Goal: Information Seeking & Learning: Compare options

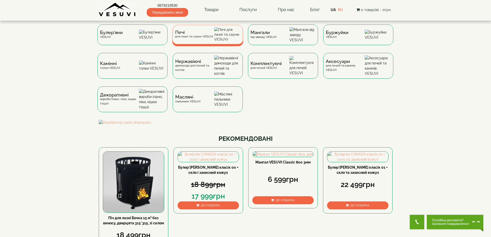
click at [182, 32] on div "Печі для лазні та сауни VESUVI" at bounding box center [207, 34] width 71 height 19
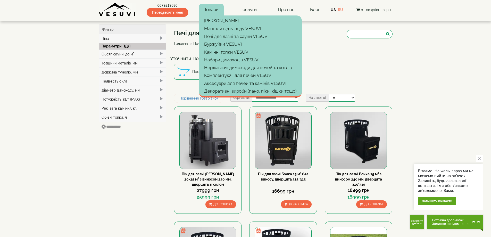
click at [206, 12] on link "Товари" at bounding box center [211, 10] width 25 height 12
click at [210, 28] on link "Мангали від заводу VESUVI" at bounding box center [250, 29] width 103 height 8
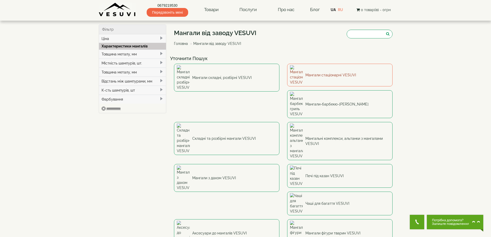
click at [330, 74] on link "Мангали стаціонарні VESUVI" at bounding box center [339, 75] width 105 height 23
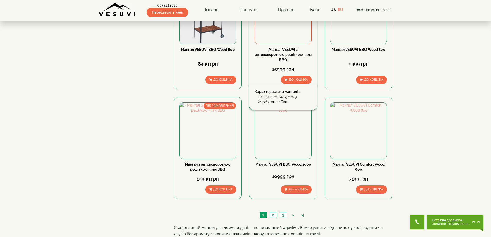
scroll to position [472, 0]
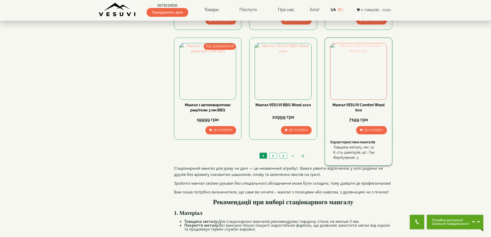
click at [366, 82] on img at bounding box center [358, 71] width 56 height 56
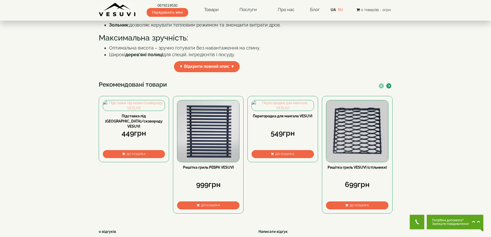
scroll to position [172, 0]
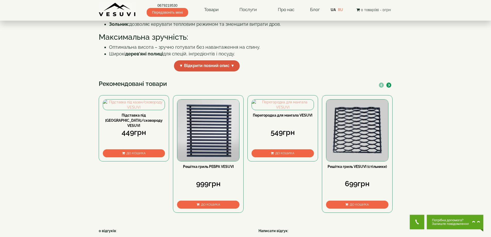
click at [196, 71] on span "▼ Відкрити повний опис ▼" at bounding box center [207, 65] width 66 height 11
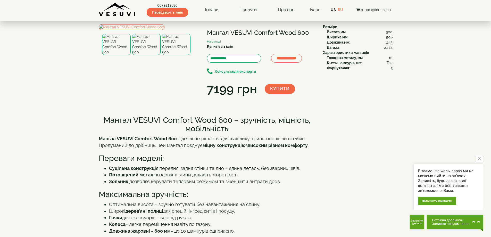
scroll to position [0, 0]
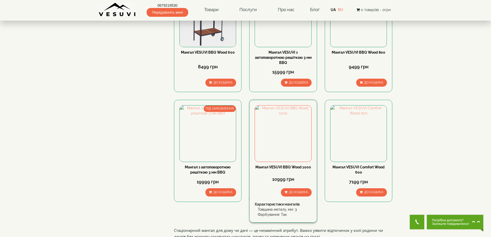
scroll to position [301, 0]
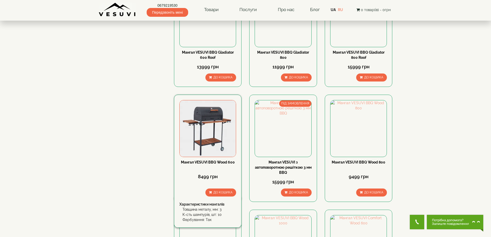
click at [217, 139] on img at bounding box center [208, 128] width 56 height 56
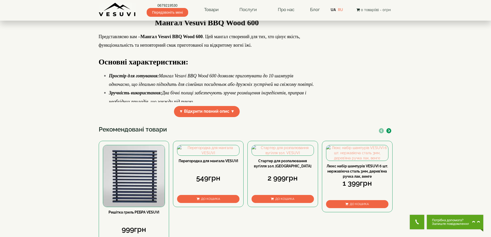
scroll to position [129, 0]
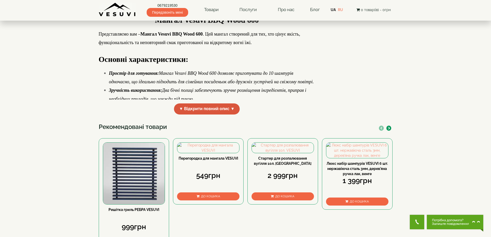
click at [185, 114] on span "▼ Відкрити повний опис ▼" at bounding box center [207, 108] width 66 height 11
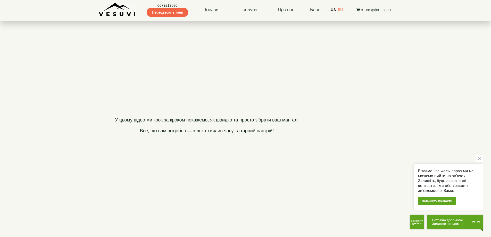
scroll to position [301, 0]
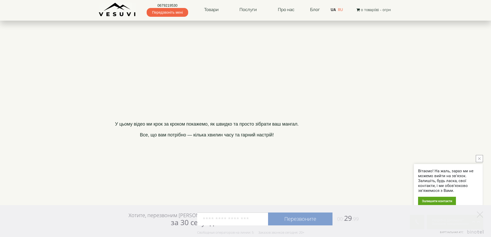
click at [480, 157] on icon "close button" at bounding box center [479, 158] width 3 height 3
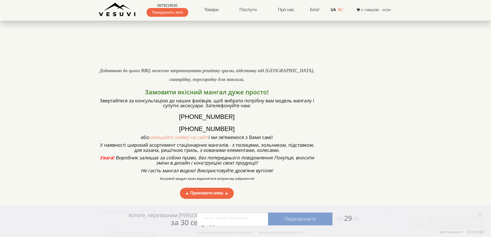
scroll to position [430, 0]
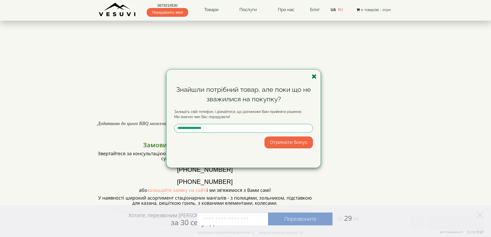
click at [314, 75] on icon "button" at bounding box center [314, 76] width 5 height 6
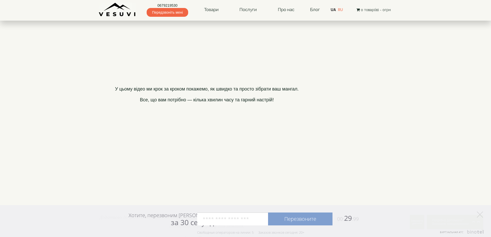
scroll to position [387, 0]
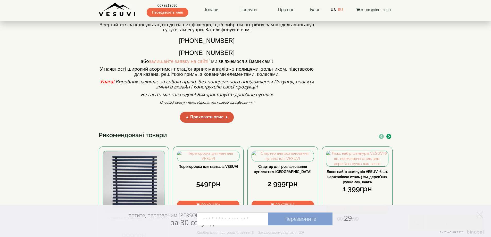
click at [199, 123] on span "▲ Приховати опис ▲" at bounding box center [207, 117] width 54 height 11
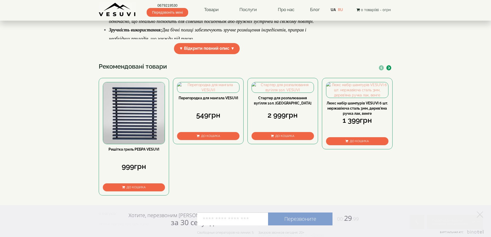
scroll to position [173, 0]
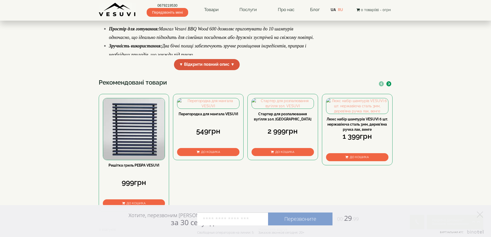
click at [225, 70] on span "▼ Відкрити повний опис ▼" at bounding box center [207, 64] width 66 height 11
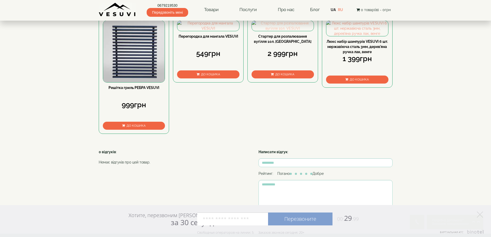
scroll to position [828, 0]
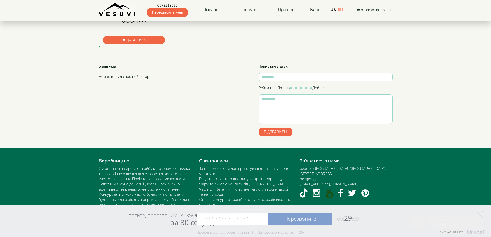
click at [328, 188] on icon "YouTube VESUVI" at bounding box center [329, 192] width 8 height 9
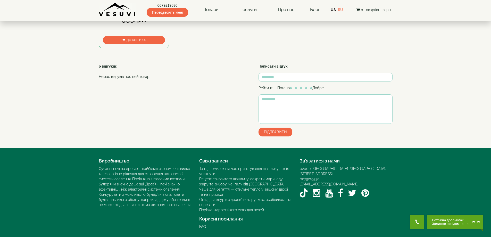
scroll to position [390, 0]
click at [328, 190] on icon "YouTube VESUVI" at bounding box center [329, 192] width 8 height 9
click at [326, 188] on icon "YouTube VESUVI" at bounding box center [329, 192] width 8 height 9
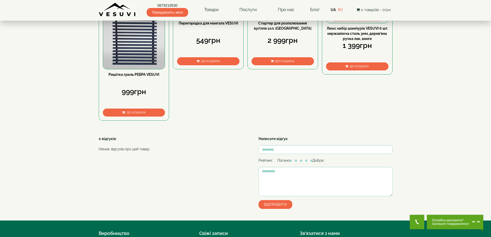
scroll to position [132, 0]
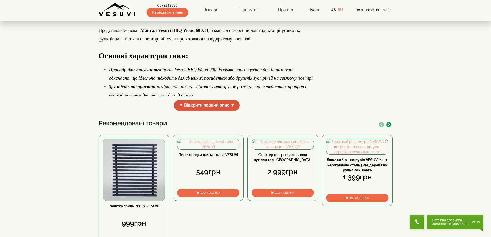
click at [225, 111] on span "▼ Відкрити повний опис ▼" at bounding box center [207, 105] width 66 height 11
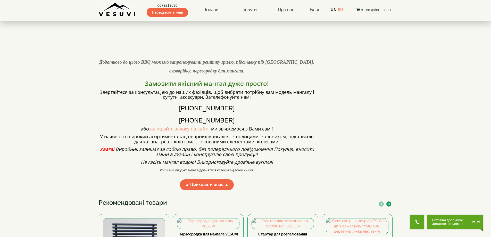
scroll to position [556, 0]
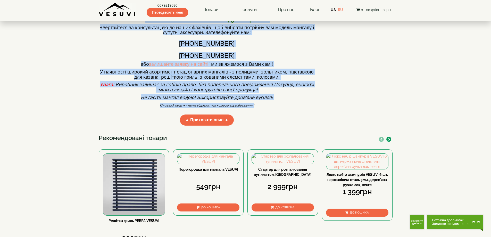
drag, startPoint x: 261, startPoint y: 159, endPoint x: 140, endPoint y: 67, distance: 151.0
copy div "Замовити якісний мангал дуже просто! Звертайтеся за консультацією до наших фахі…"
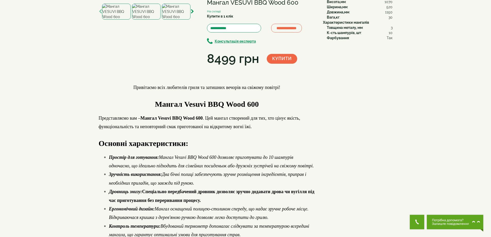
scroll to position [0, 0]
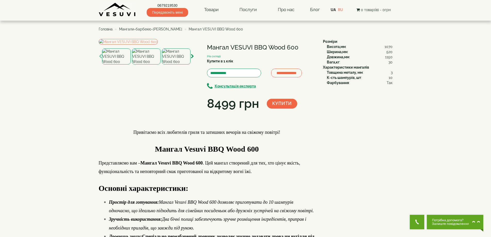
click at [245, 46] on h1 "Мангал VESUVI BBQ Wood 600" at bounding box center [261, 47] width 108 height 7
click at [147, 26] on ul "Головна Мангали-барбекю-гриль VESUVI Мангал VESUVI BBQ Wood 600" at bounding box center [246, 28] width 294 height 9
click at [147, 28] on span "Мангали-барбекю-[PERSON_NAME]" at bounding box center [150, 29] width 63 height 4
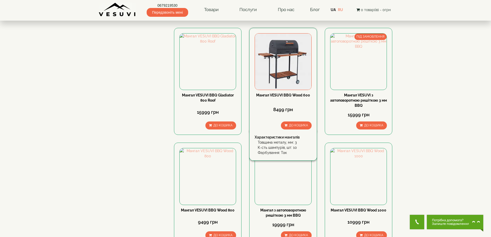
scroll to position [301, 0]
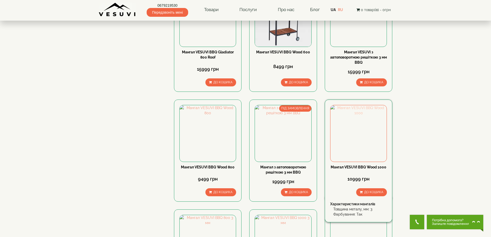
click at [375, 140] on img at bounding box center [358, 133] width 56 height 56
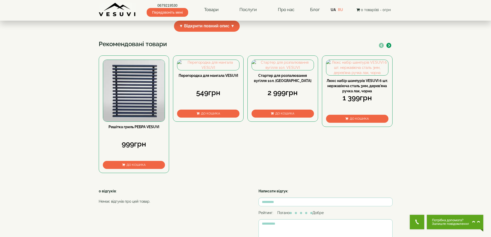
scroll to position [215, 0]
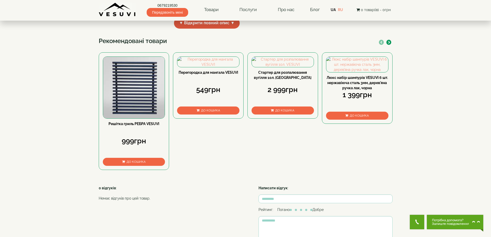
click at [216, 29] on span "▼ Відкрити повний опис ▼" at bounding box center [207, 23] width 66 height 11
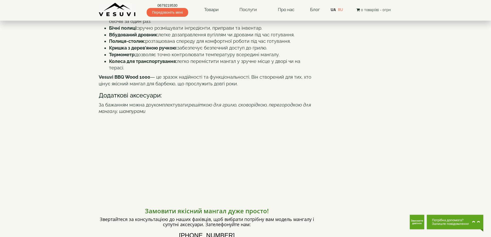
scroll to position [0, 0]
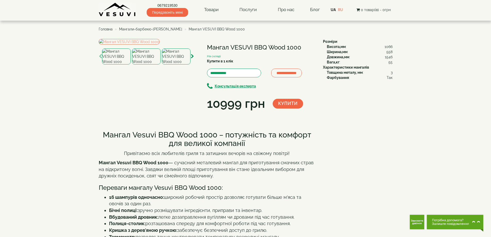
drag, startPoint x: 207, startPoint y: 45, endPoint x: 286, endPoint y: 48, distance: 78.2
click at [286, 48] on h1 "Мангал VESUVI BBQ Wood 1000" at bounding box center [261, 47] width 108 height 7
copy h1 "Мангал VESUVI BBQ Wood"
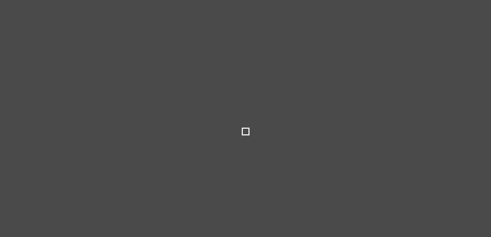
select select
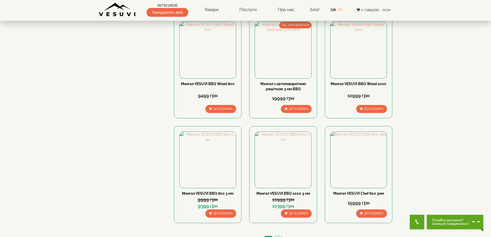
scroll to position [301, 0]
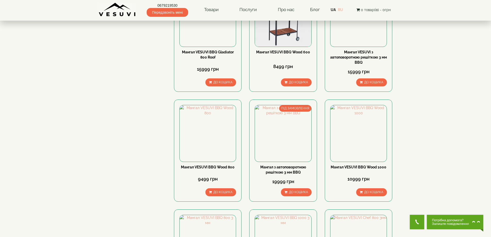
click at [340, 10] on link "RU" at bounding box center [340, 10] width 5 height 4
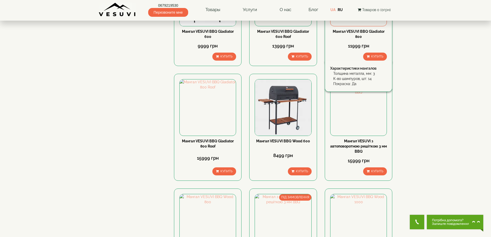
scroll to position [215, 0]
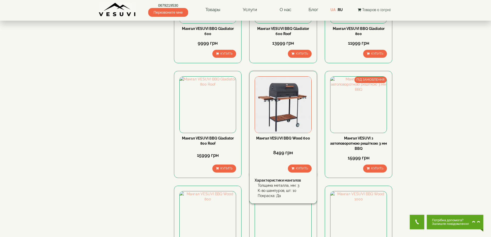
click at [284, 118] on img at bounding box center [283, 105] width 56 height 56
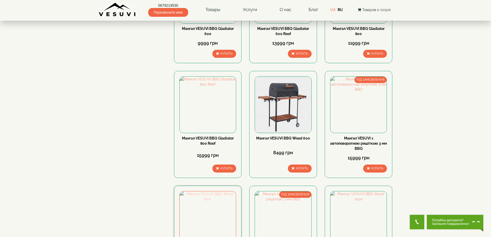
click at [224, 206] on img at bounding box center [208, 219] width 56 height 56
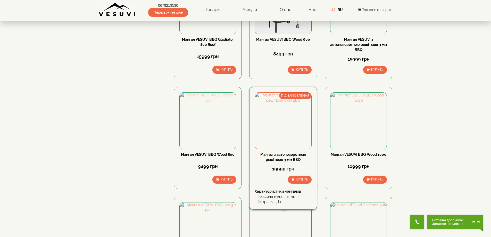
scroll to position [387, 0]
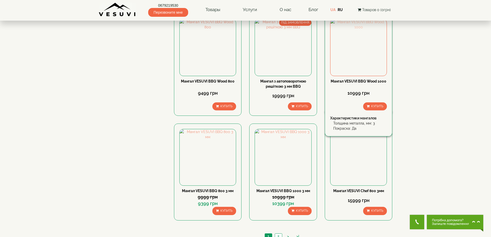
click at [362, 55] on img at bounding box center [358, 47] width 56 height 56
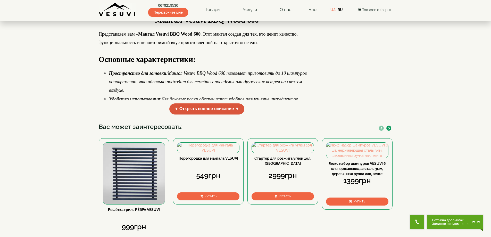
click at [210, 114] on span "▼ Открыть полное описание ▼" at bounding box center [206, 108] width 75 height 11
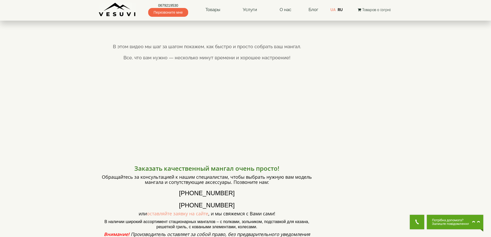
scroll to position [301, 0]
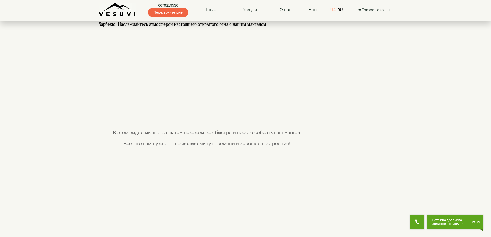
click at [333, 9] on link "UA" at bounding box center [332, 10] width 5 height 4
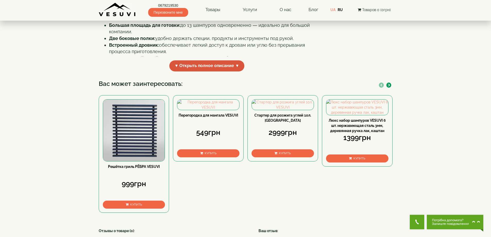
click at [190, 71] on span "▼ Открыть полное описание ▼" at bounding box center [206, 65] width 75 height 11
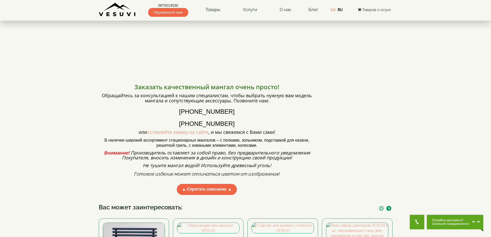
scroll to position [516, 0]
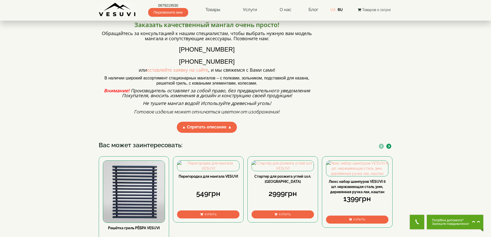
click at [332, 10] on link "UA" at bounding box center [332, 10] width 5 height 4
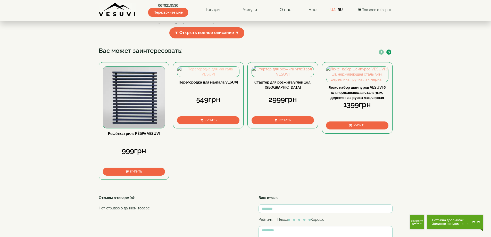
scroll to position [215, 0]
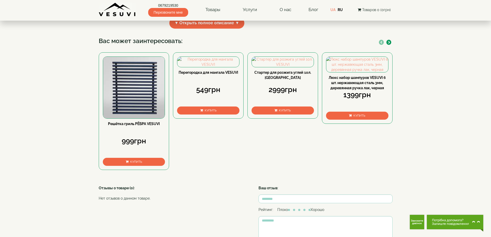
click at [207, 29] on span "▼ Открыть полное описание ▼" at bounding box center [206, 23] width 75 height 11
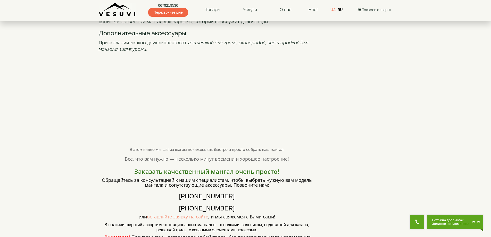
scroll to position [258, 0]
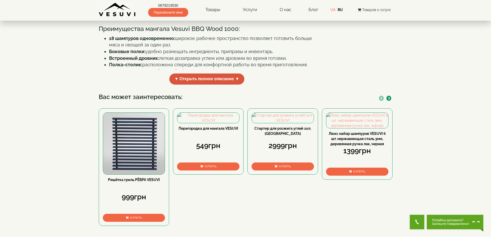
click at [191, 85] on span "▼ Открыть полное описание ▼" at bounding box center [206, 78] width 75 height 11
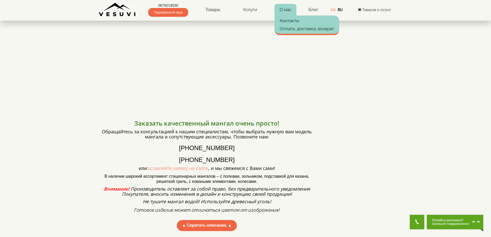
scroll to position [331, 0]
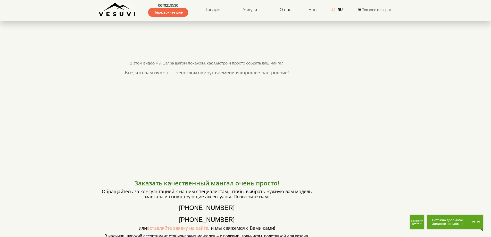
click at [333, 11] on link "UA" at bounding box center [332, 10] width 5 height 4
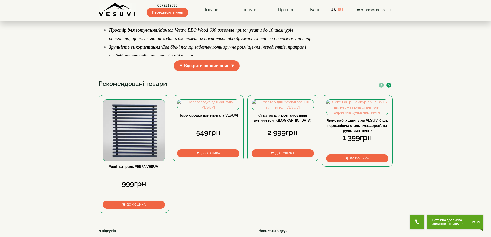
click at [219, 75] on div "Привітаємо всіх любителів гриля та затишних вечорів на свіжому повітрі! Мангал …" at bounding box center [209, 14] width 220 height 122
click at [219, 71] on span "▼ Відкрити повний опис ▼" at bounding box center [207, 65] width 66 height 11
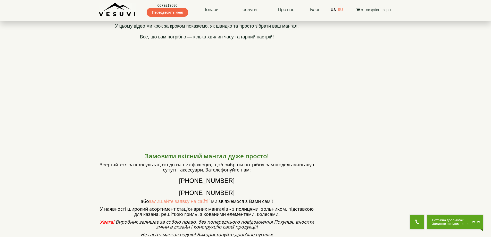
scroll to position [472, 0]
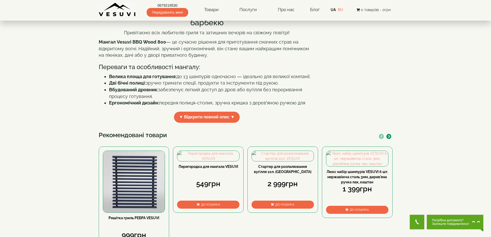
scroll to position [215, 0]
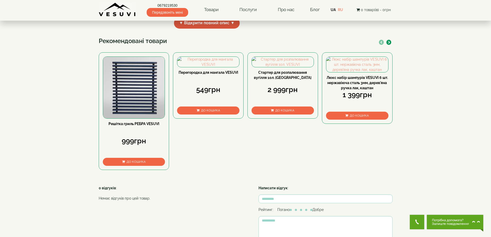
click at [220, 29] on span "▼ Відкрити повний опис ▼" at bounding box center [207, 23] width 66 height 11
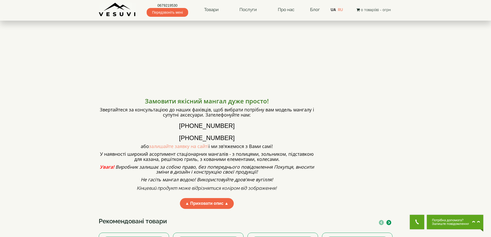
scroll to position [301, 0]
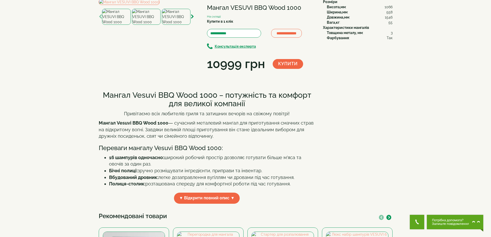
scroll to position [129, 0]
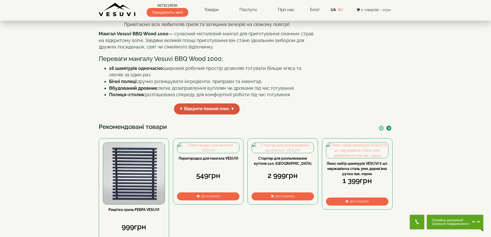
click at [221, 114] on span "▼ Відкрити повний опис ▼" at bounding box center [207, 108] width 66 height 11
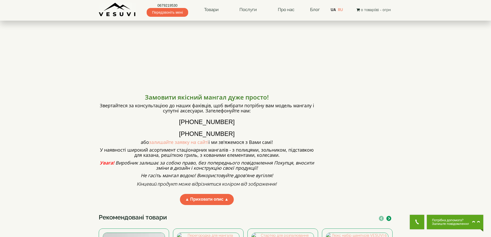
scroll to position [430, 0]
